Goal: Check status

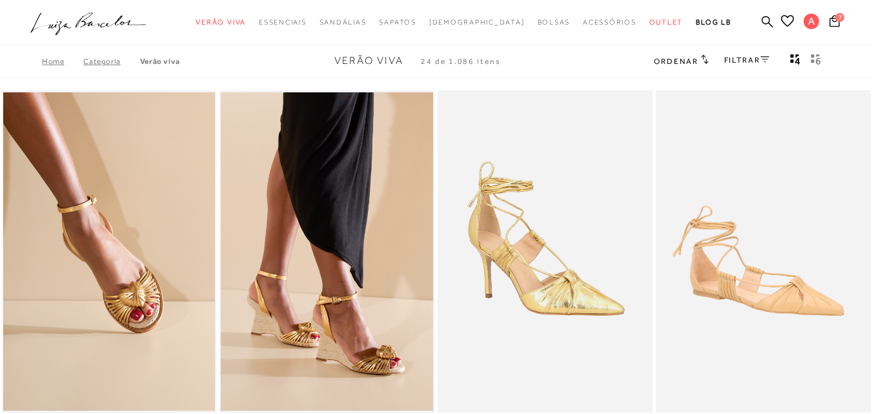
click at [778, 0] on div at bounding box center [436, 0] width 872 height 0
click at [838, 0] on div at bounding box center [436, 0] width 872 height 0
click at [779, 83] on link "Meus Pedidos" at bounding box center [810, 86] width 103 height 24
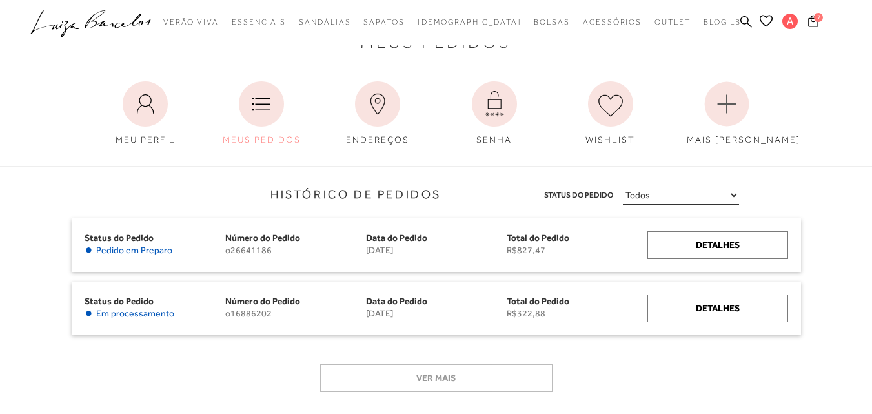
scroll to position [65, 0]
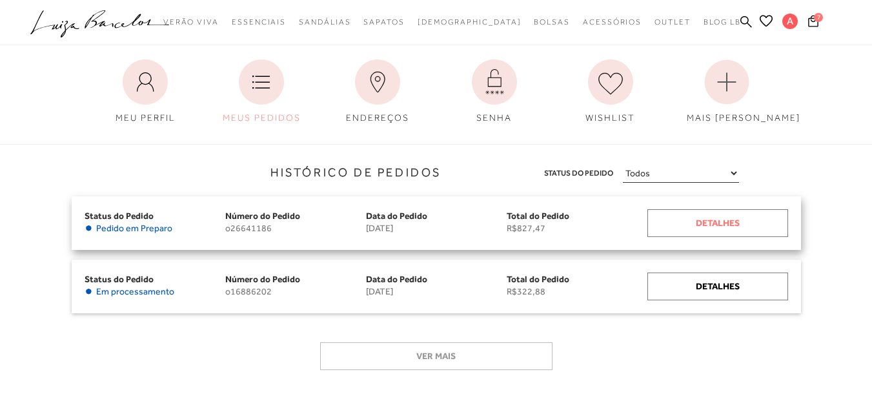
click at [729, 225] on div "Detalhes" at bounding box center [718, 223] width 141 height 28
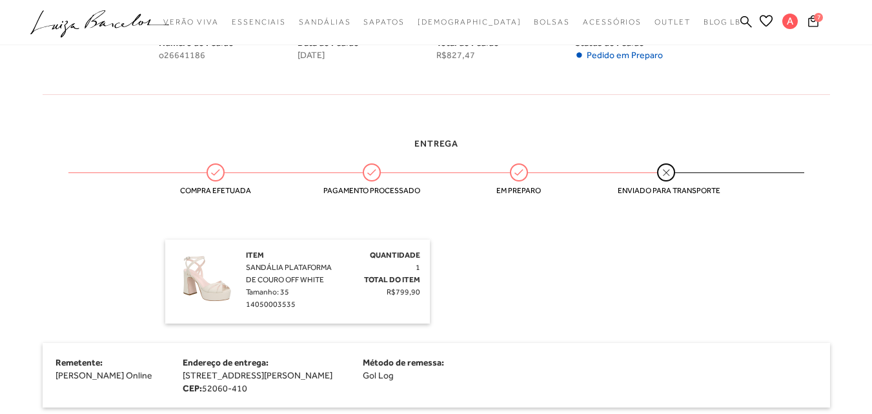
scroll to position [214, 0]
